Goal: Check status: Check status

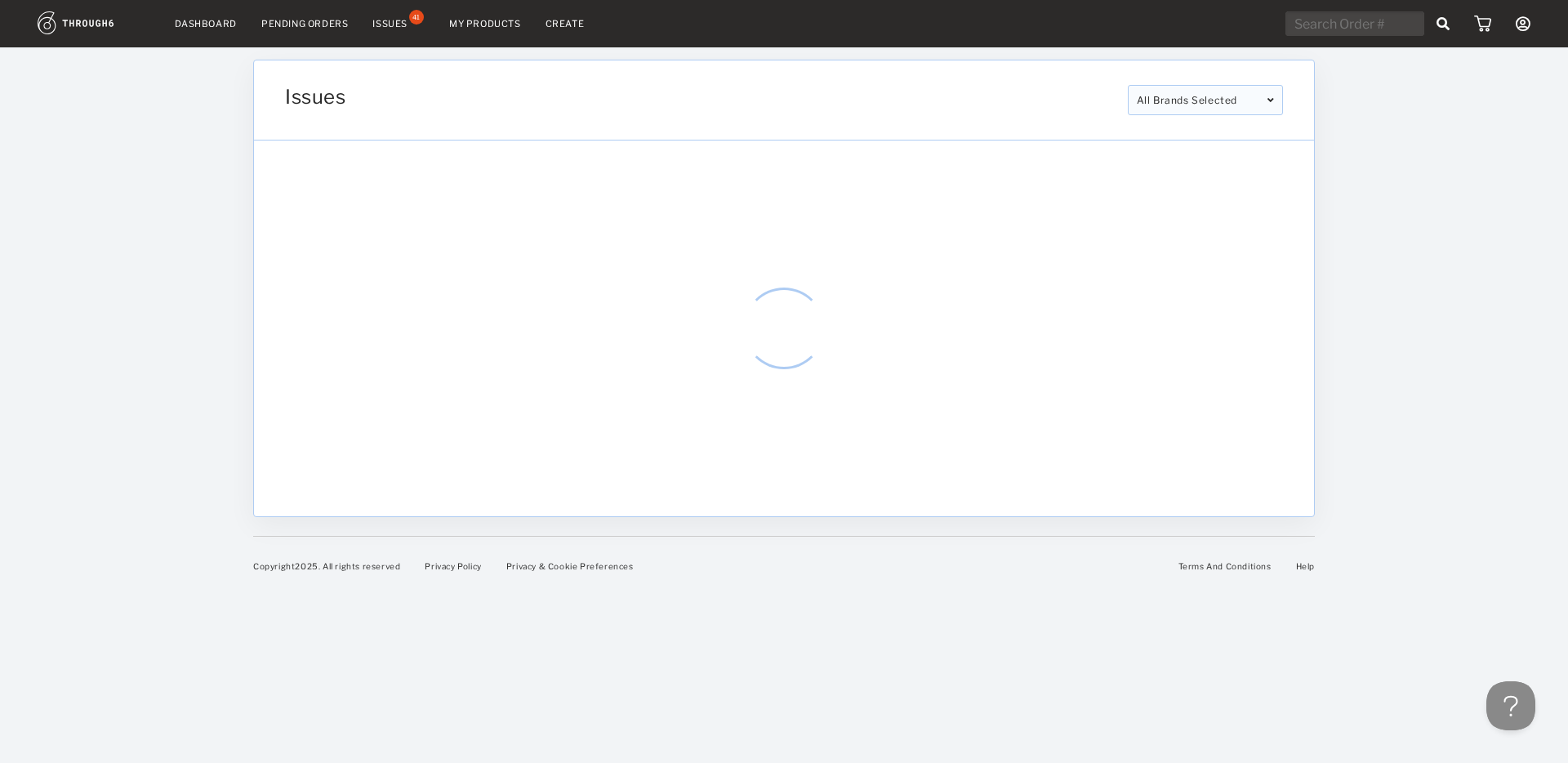
click at [295, 24] on div "Pending Orders" at bounding box center [304, 24] width 86 height 11
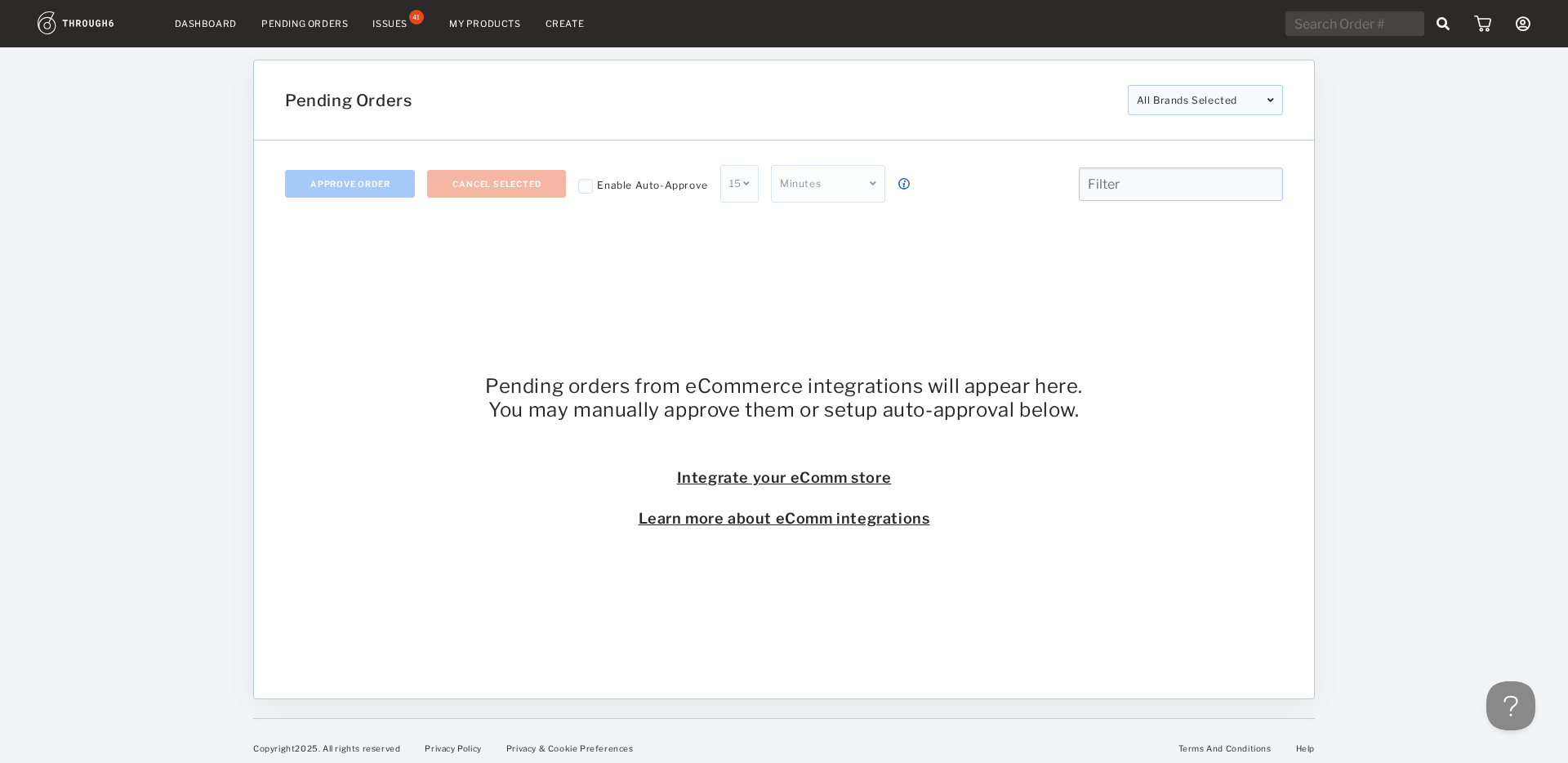
click at [1167, 98] on div "All Brands Selected" at bounding box center [1206, 100] width 155 height 30
click at [1098, 77] on div "Pending Orders All Brands Selected Select All AMAZE SPRING1 SPRING2 AMAZE SPRIN…" at bounding box center [784, 100] width 1060 height 80
click at [751, 274] on div "Pending orders from eCommerce integrations will appear here. You may manually a…" at bounding box center [784, 450] width 998 height 446
click at [134, 327] on div "Dashboard Pending Orders Issues 41 My Products Create My Account Payment Histor…" at bounding box center [784, 385] width 1568 height 771
click at [170, 209] on div "Dashboard Pending Orders Issues 41 My Products Create My Account Payment Histor…" at bounding box center [784, 385] width 1568 height 771
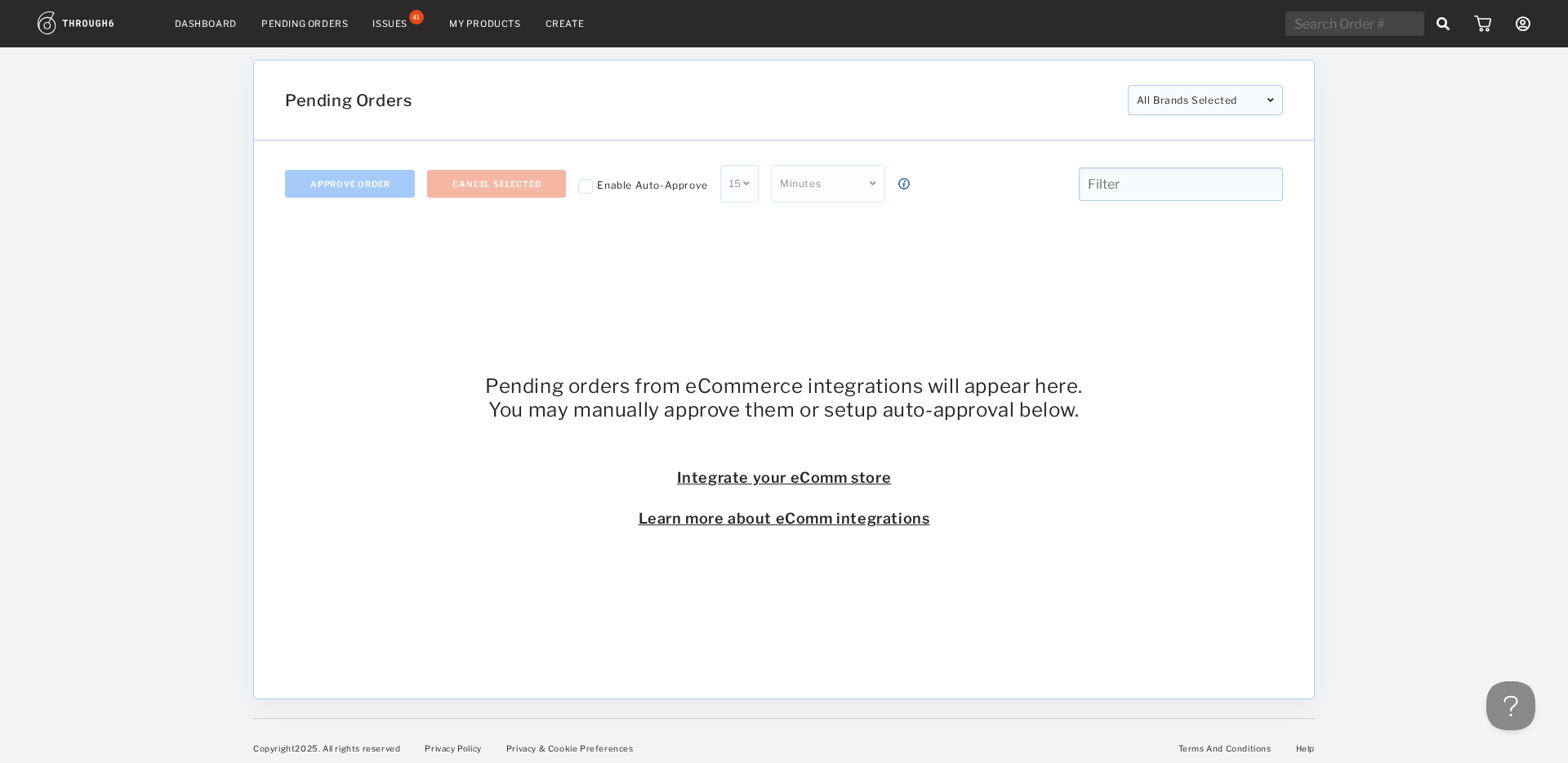
click at [1372, 311] on div "Dashboard Pending Orders Issues 41 My Products Create My Account Payment Histor…" at bounding box center [784, 385] width 1568 height 771
